Goal: Check status: Check status

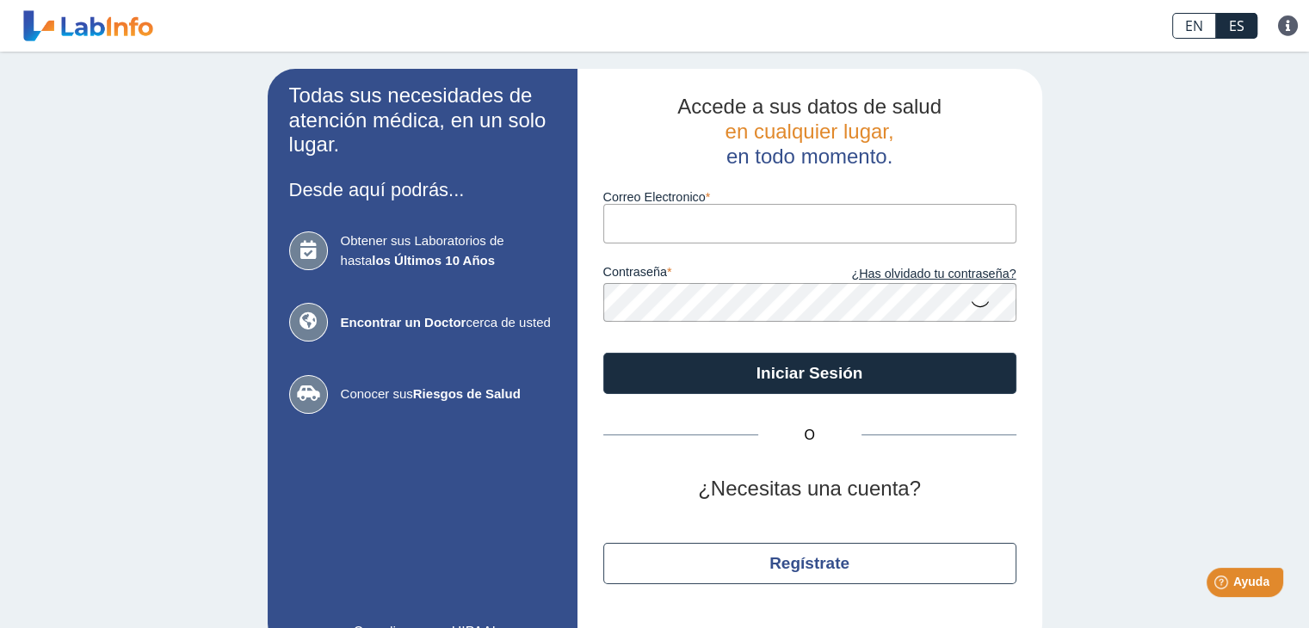
click at [743, 210] on input "Correo Electronico" at bounding box center [809, 223] width 413 height 39
type input "[EMAIL_ADDRESS][DOMAIN_NAME]"
click at [887, 277] on link "¿Has olvidado tu contraseña?" at bounding box center [913, 274] width 207 height 19
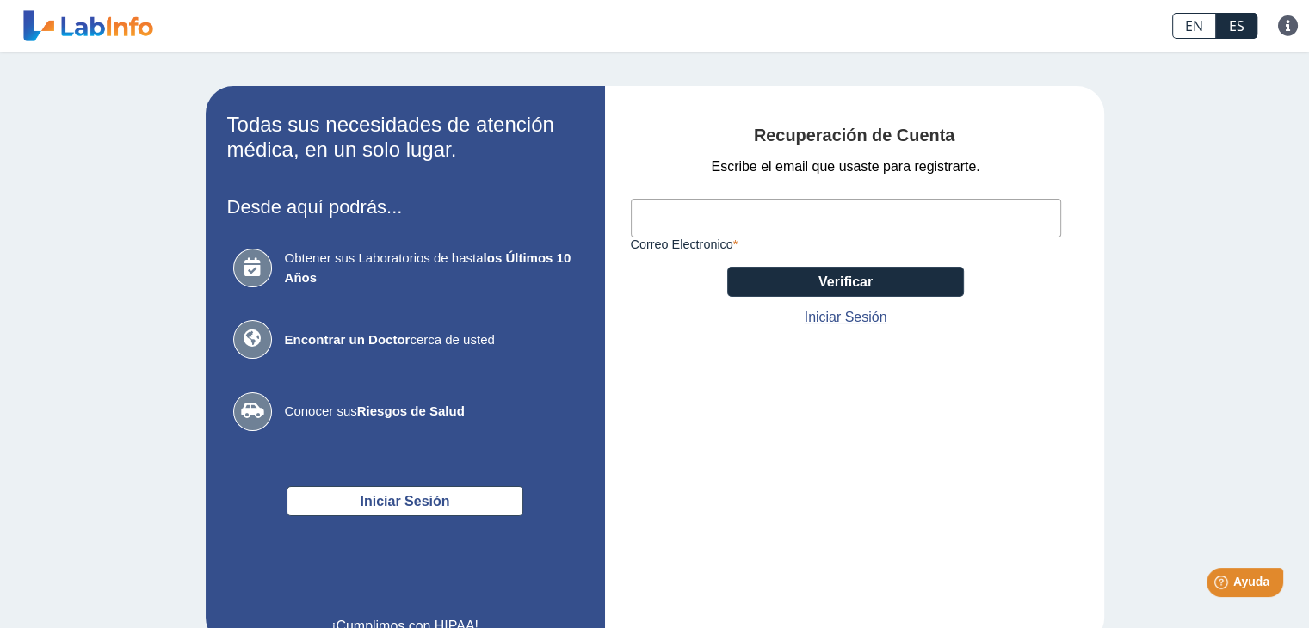
click at [784, 228] on input "Correo Electronico" at bounding box center [846, 218] width 430 height 39
type input "[EMAIL_ADDRESS][DOMAIN_NAME]"
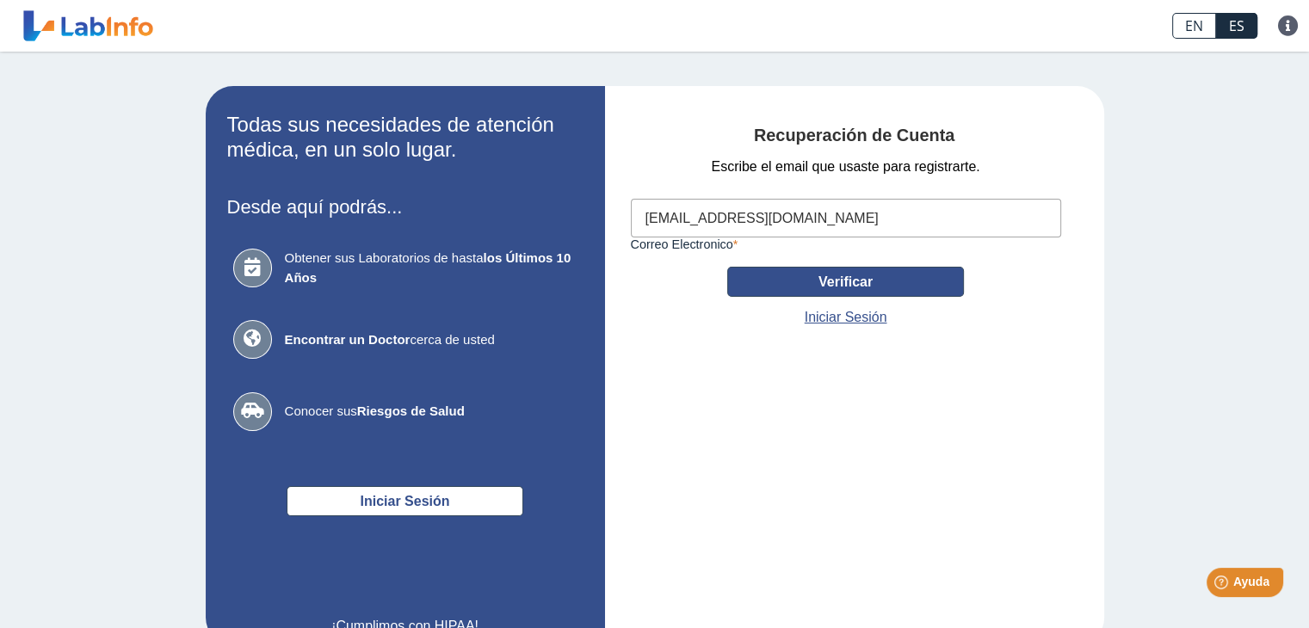
click at [823, 278] on button "Verificar" at bounding box center [845, 282] width 237 height 30
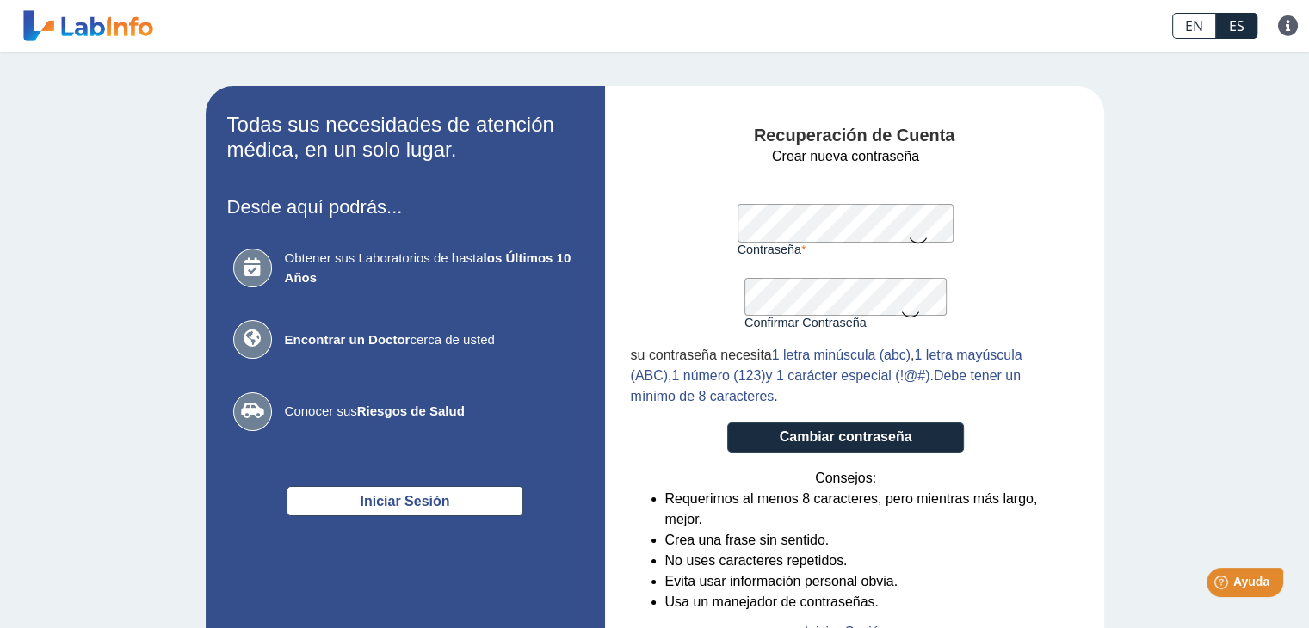
click at [768, 321] on label "Confirmar Contraseña" at bounding box center [846, 323] width 202 height 14
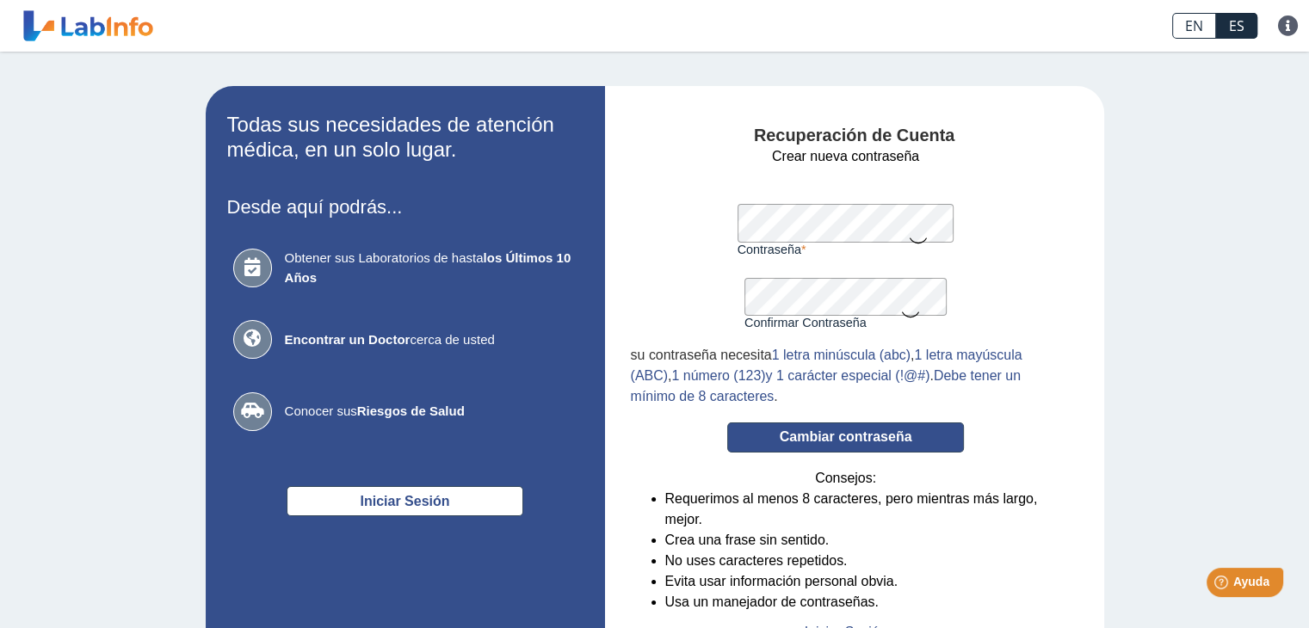
click at [820, 436] on button "Cambiar contraseña" at bounding box center [845, 438] width 237 height 30
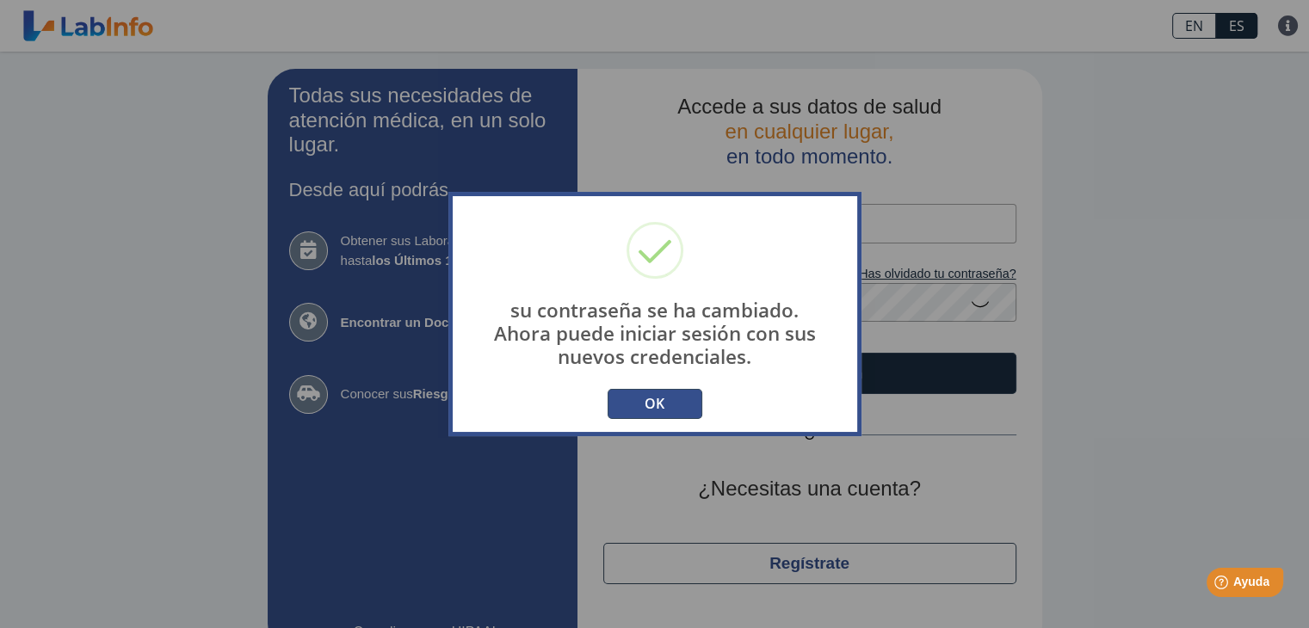
click at [671, 389] on button "OK" at bounding box center [655, 404] width 95 height 30
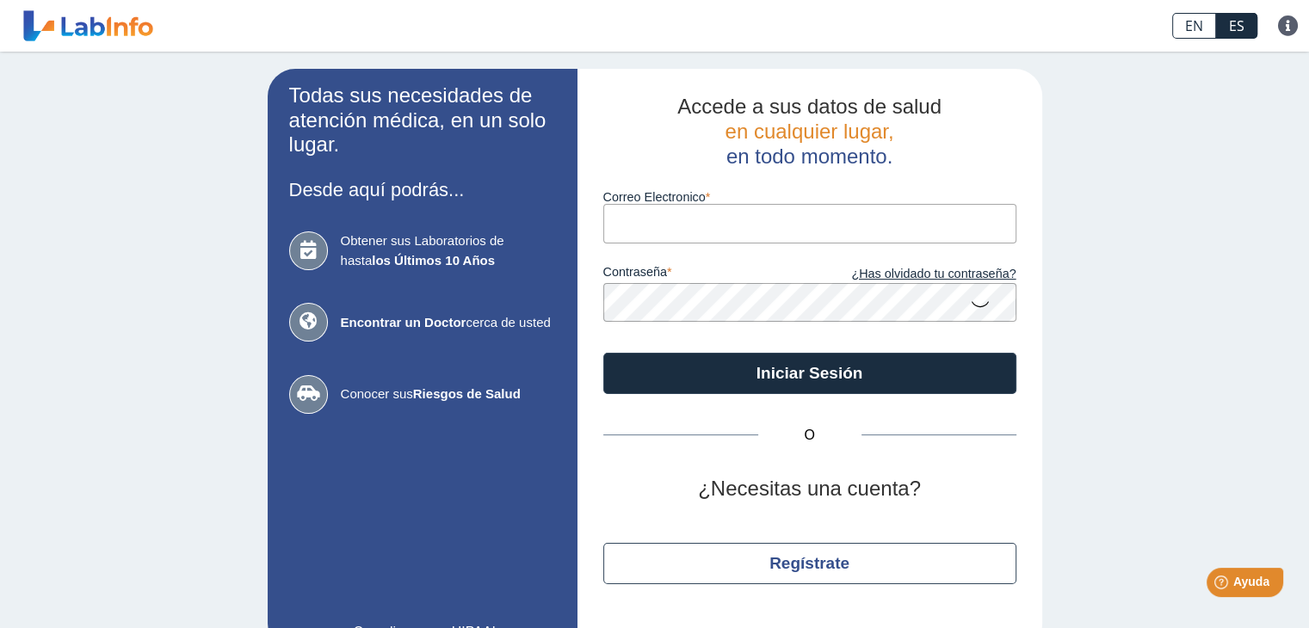
click at [634, 232] on input "Correo Electronico" at bounding box center [809, 223] width 413 height 39
type input "[EMAIL_ADDRESS][DOMAIN_NAME]"
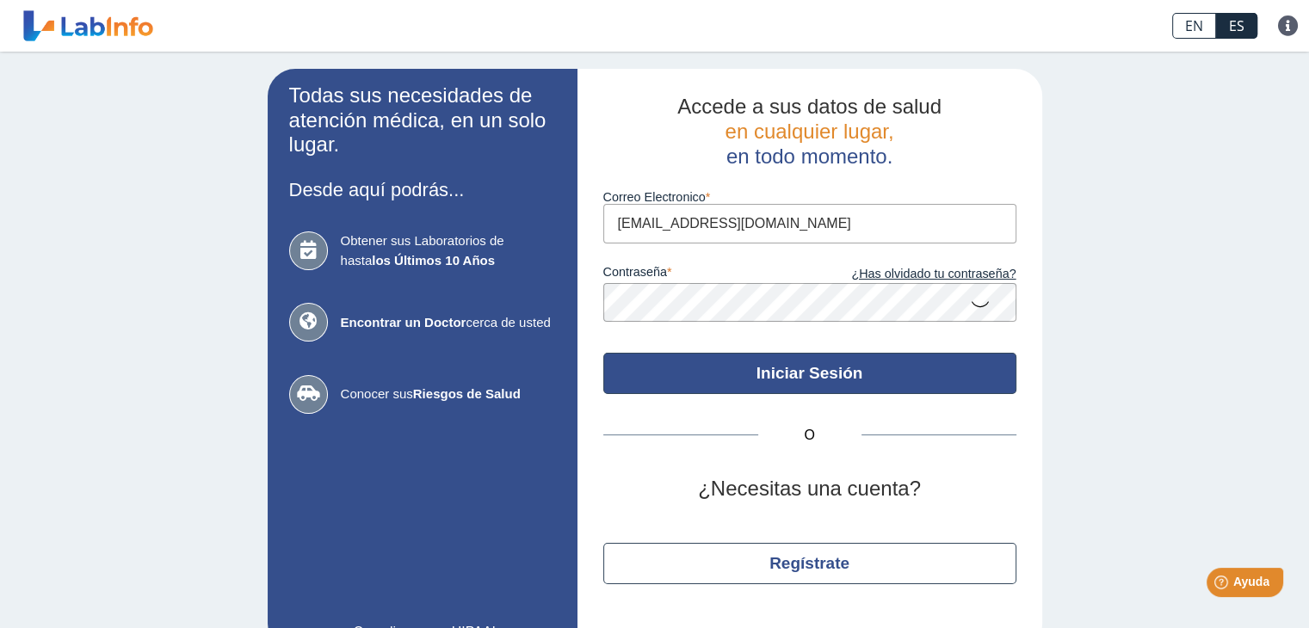
click at [661, 379] on button "Iniciar Sesión" at bounding box center [809, 373] width 413 height 41
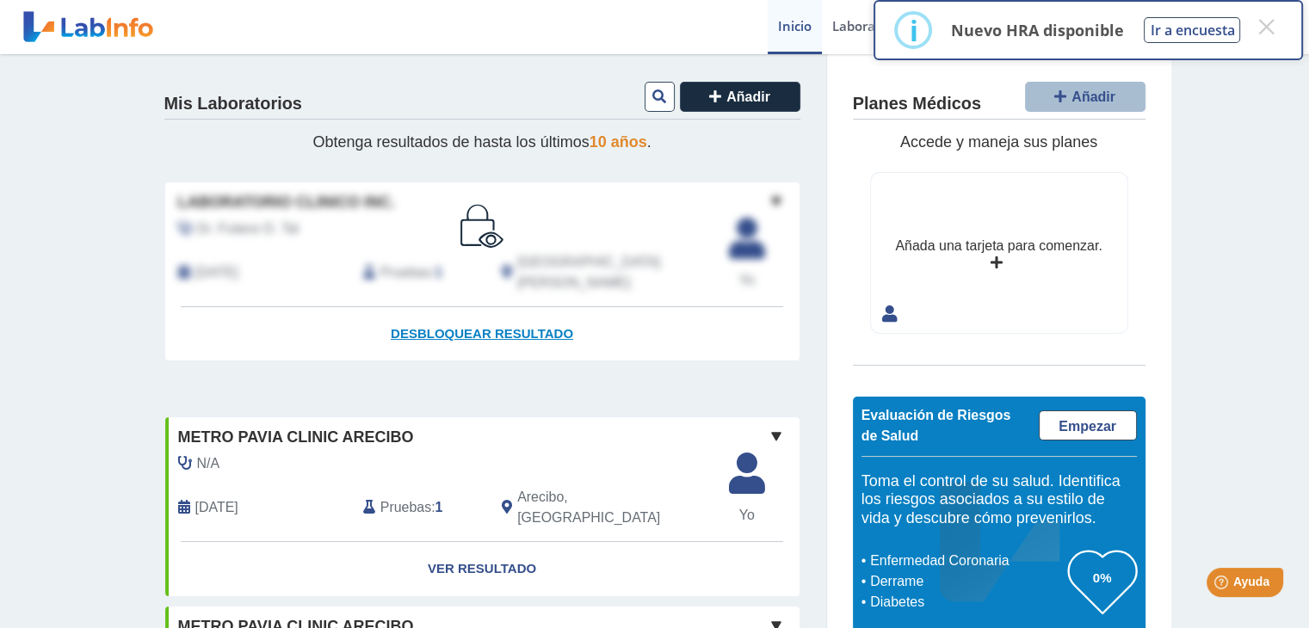
click at [514, 326] on span "Desbloquear resultado" at bounding box center [482, 333] width 182 height 15
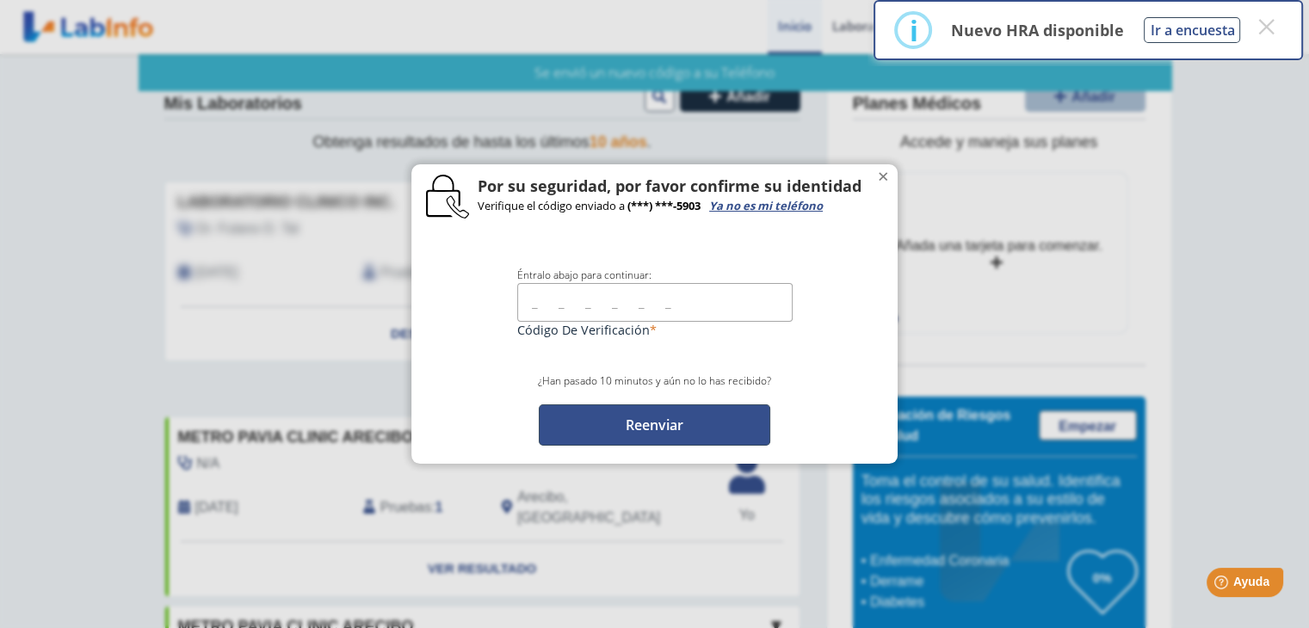
click at [665, 422] on button "Reenviar" at bounding box center [655, 425] width 232 height 41
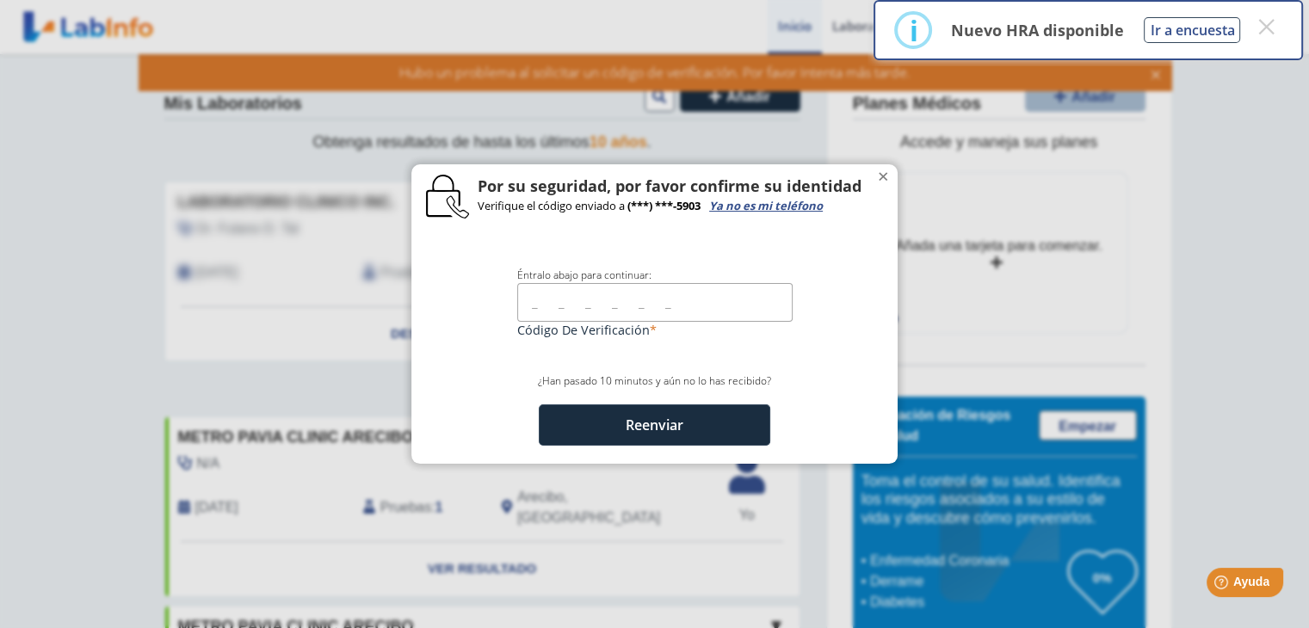
drag, startPoint x: 685, startPoint y: 294, endPoint x: 822, endPoint y: 362, distance: 153.2
click at [822, 362] on lab-conf-code "Éntralo abajo para continuar: Código de Verificación ¿Han pasado 10 minutos y a…" at bounding box center [654, 341] width 471 height 209
click at [535, 294] on input "text" at bounding box center [654, 302] width 275 height 39
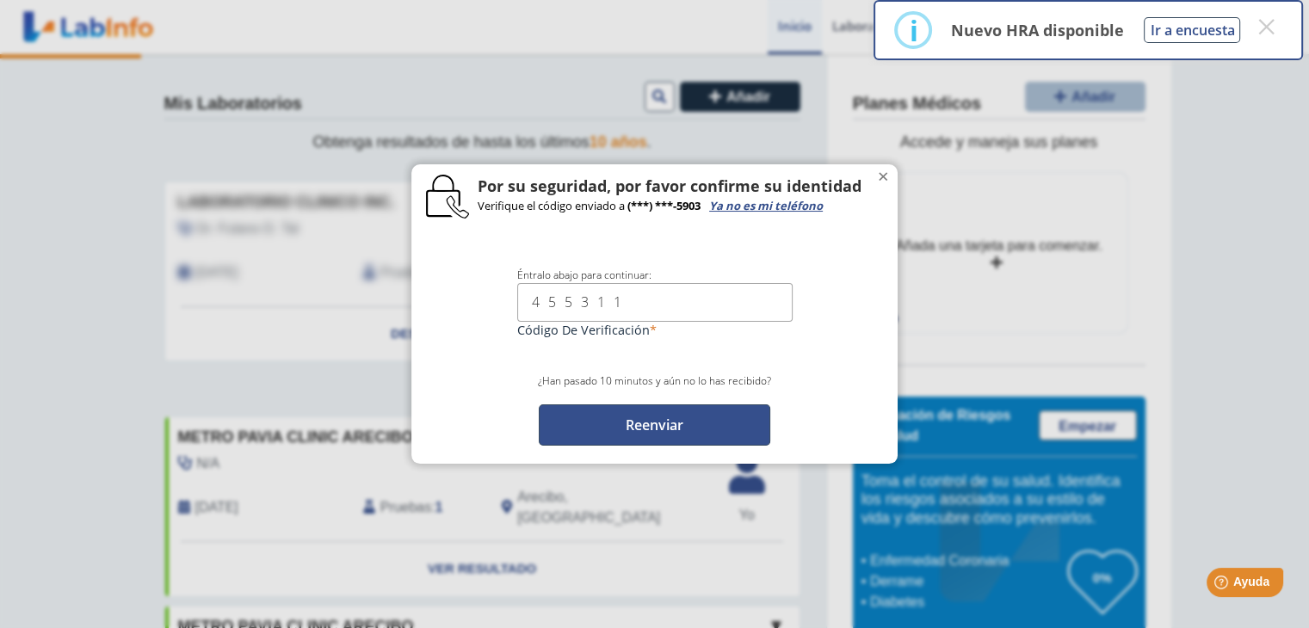
type input "455311"
click at [655, 427] on button "Reenviar" at bounding box center [655, 425] width 232 height 41
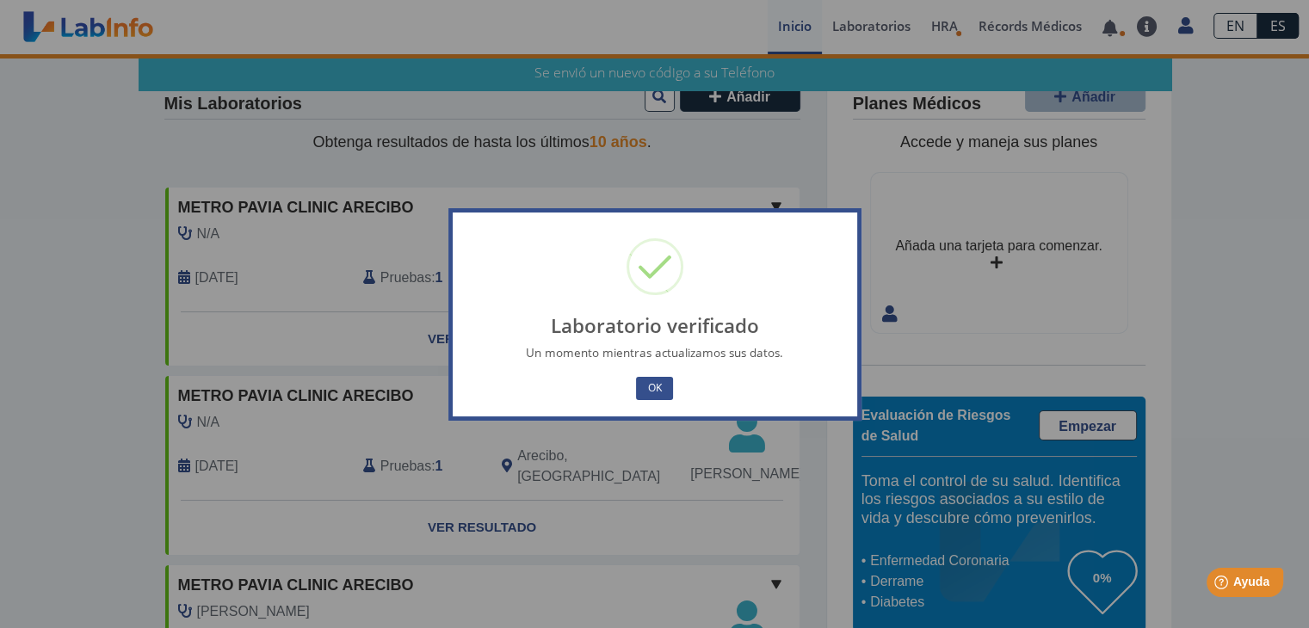
click at [647, 374] on div "OK No Cancel" at bounding box center [655, 389] width 379 height 30
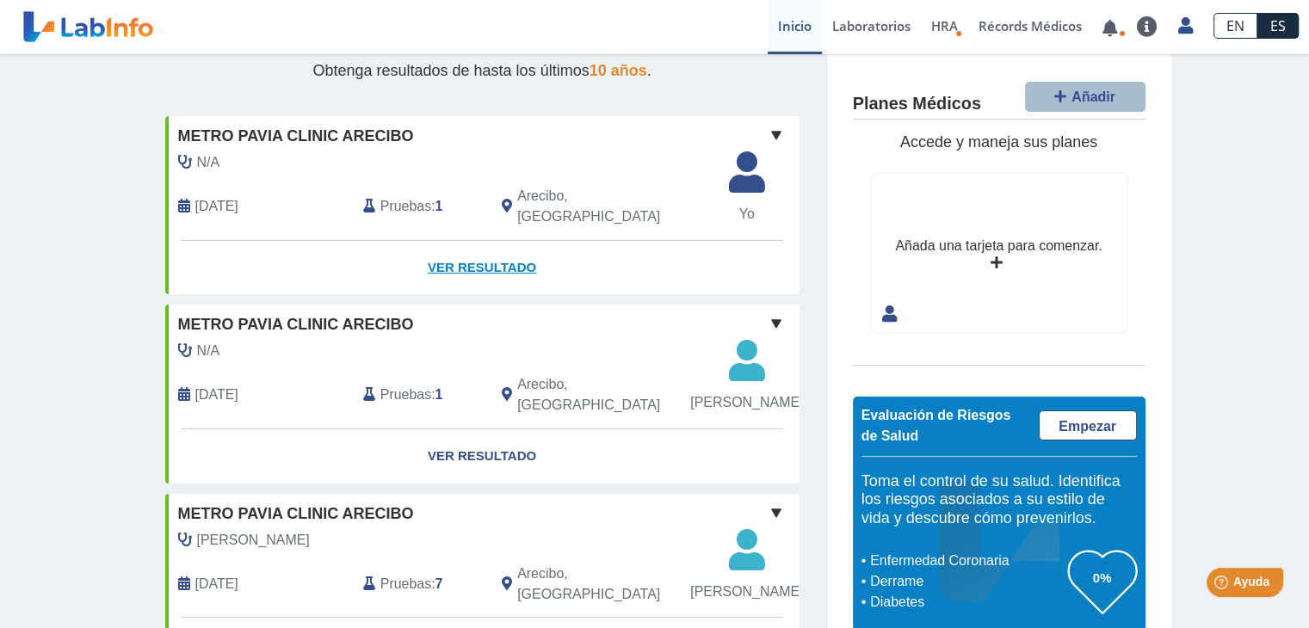
scroll to position [59, 0]
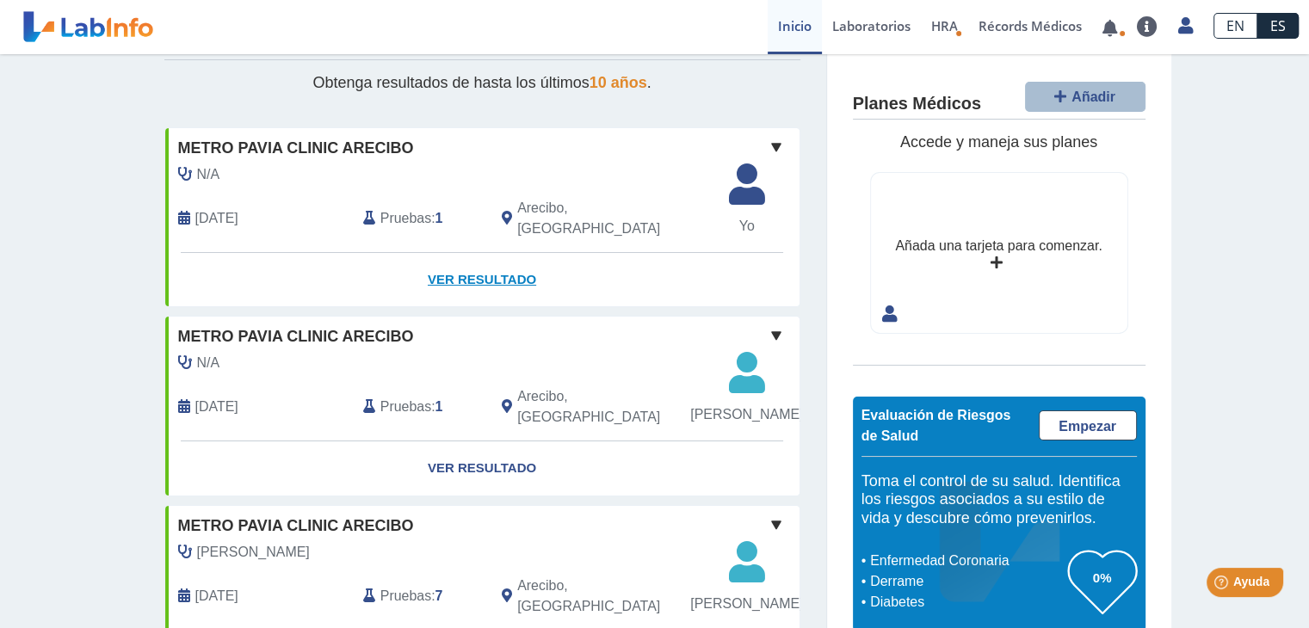
click at [485, 261] on link "Ver Resultado" at bounding box center [482, 280] width 634 height 54
